Goal: Find specific page/section

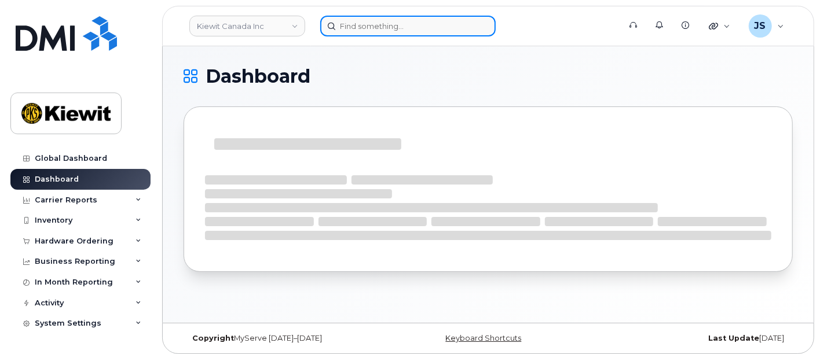
click at [371, 27] on input at bounding box center [407, 26] width 175 height 21
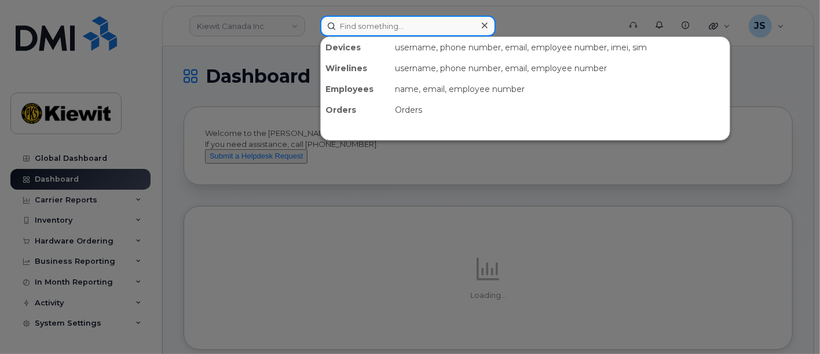
paste input "583697"
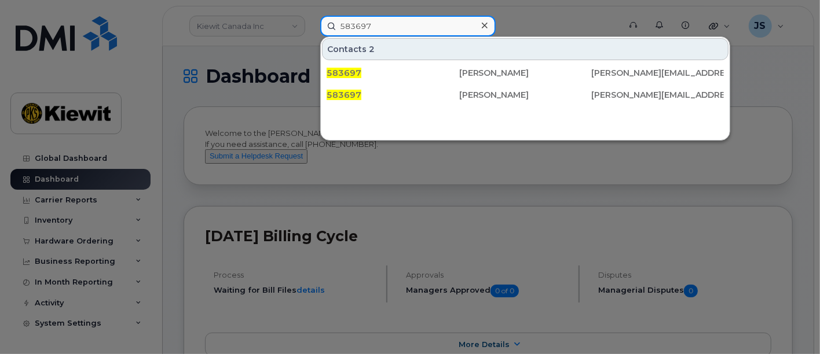
drag, startPoint x: 378, startPoint y: 27, endPoint x: 339, endPoint y: 32, distance: 38.5
click at [339, 32] on input "583697" at bounding box center [407, 26] width 175 height 21
paste input "[PERSON_NAME]"
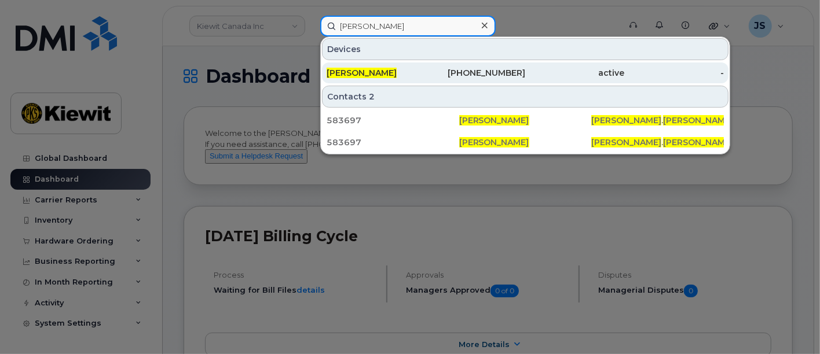
type input "[PERSON_NAME]"
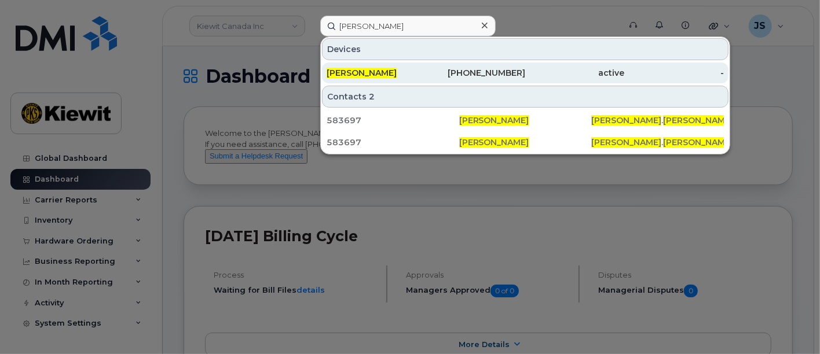
click at [350, 78] on div "[PERSON_NAME]" at bounding box center [377, 73] width 100 height 21
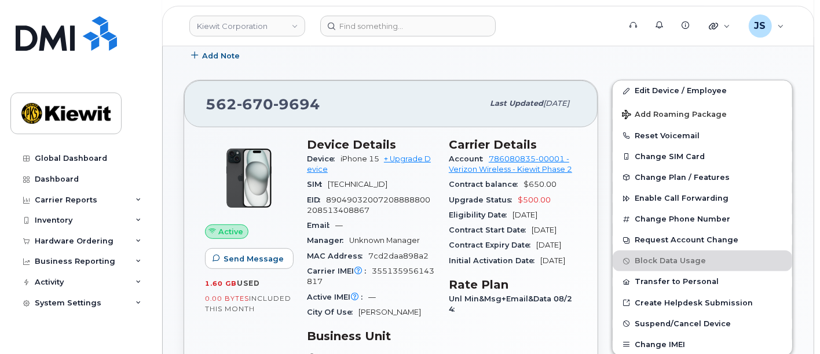
scroll to position [193, 0]
drag, startPoint x: 378, startPoint y: 156, endPoint x: 336, endPoint y: 156, distance: 42.3
click at [336, 156] on div "Device iPhone 15 + Upgrade Device" at bounding box center [371, 164] width 128 height 26
copy span "iPhone 15"
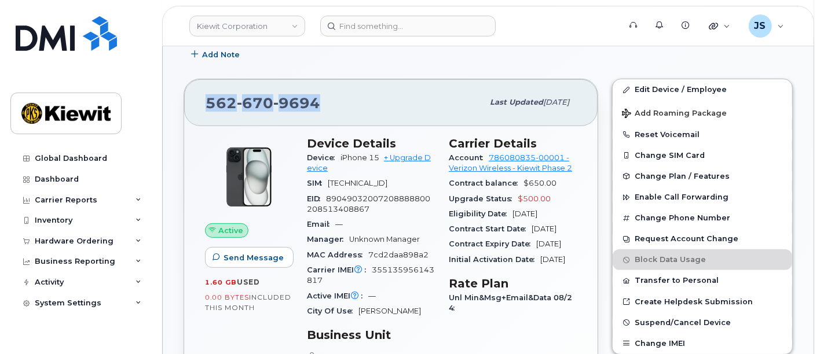
drag, startPoint x: 319, startPoint y: 102, endPoint x: 181, endPoint y: 108, distance: 138.5
click at [181, 108] on div "[PHONE_NUMBER] Last updated [DATE] Active Send Message 1.60 GB  used 0.00 Bytes…" at bounding box center [391, 321] width 429 height 499
copy span "[PHONE_NUMBER]"
